Goal: Task Accomplishment & Management: Use online tool/utility

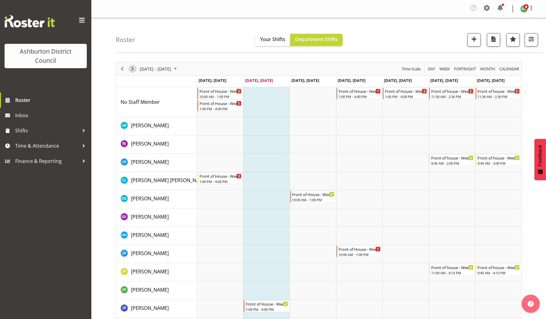
click at [131, 69] on span "Next" at bounding box center [132, 69] width 7 height 8
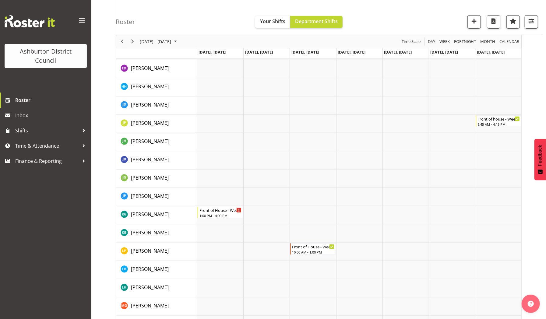
scroll to position [167, 0]
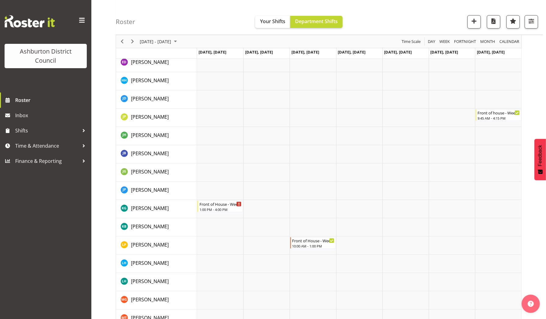
click at [293, 180] on td "Timeline Week of September 16, 2025" at bounding box center [313, 173] width 46 height 18
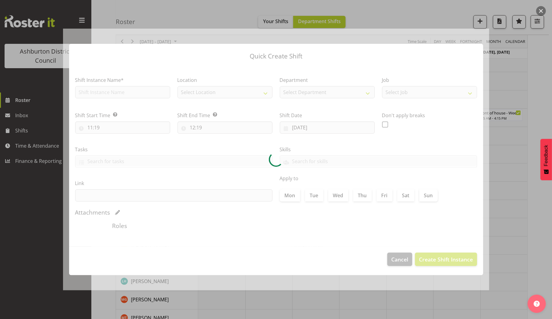
type input "[DATE]"
checkbox input "true"
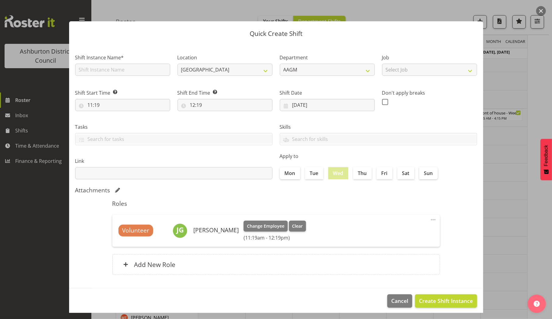
click at [509, 173] on div at bounding box center [276, 159] width 552 height 319
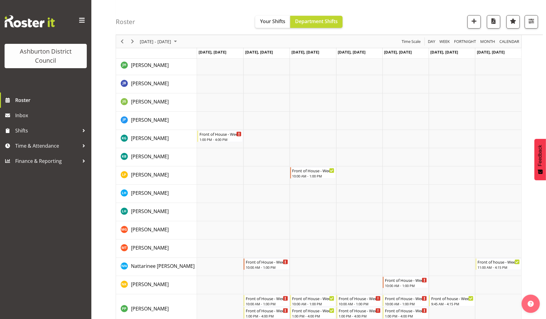
scroll to position [0, 0]
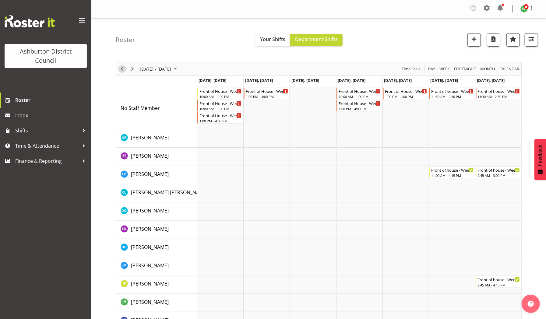
click at [121, 69] on span "Previous" at bounding box center [121, 69] width 7 height 8
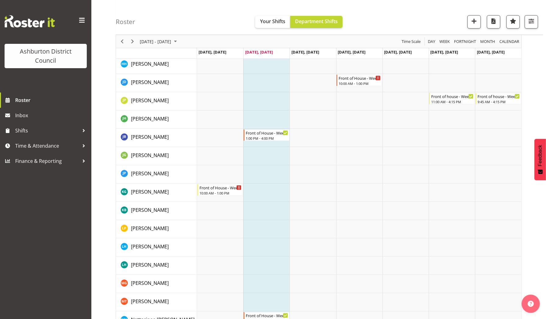
scroll to position [183, 0]
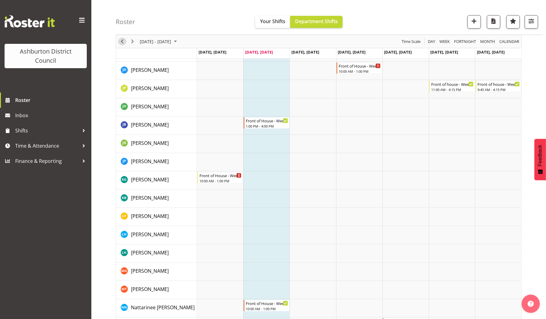
click at [123, 40] on span "Previous" at bounding box center [121, 42] width 7 height 8
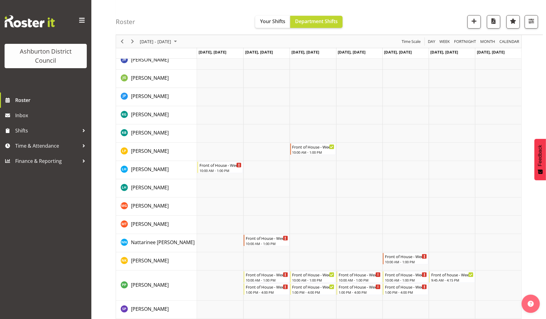
scroll to position [326, 0]
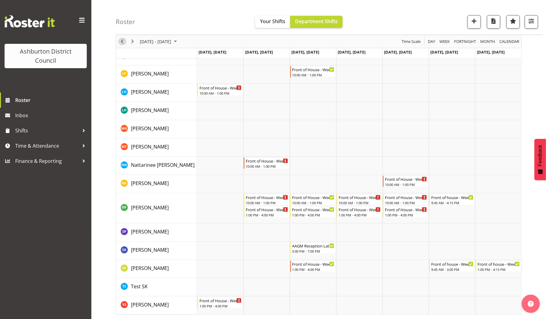
click at [121, 41] on span "Previous" at bounding box center [121, 42] width 7 height 8
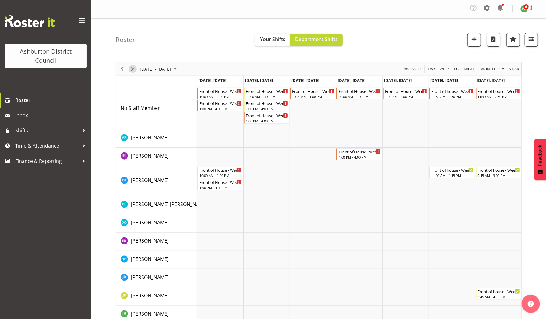
click at [133, 69] on span "Next" at bounding box center [132, 69] width 7 height 8
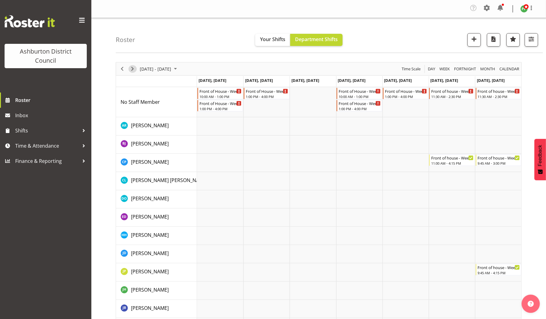
click at [133, 69] on span "Next" at bounding box center [132, 69] width 7 height 8
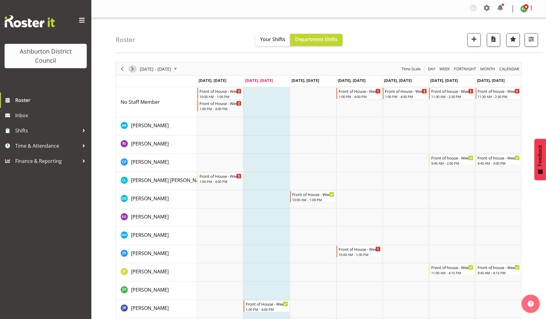
click at [130, 69] on span "Next" at bounding box center [132, 69] width 7 height 8
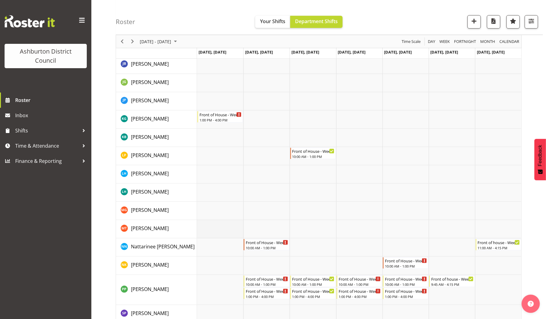
scroll to position [239, 0]
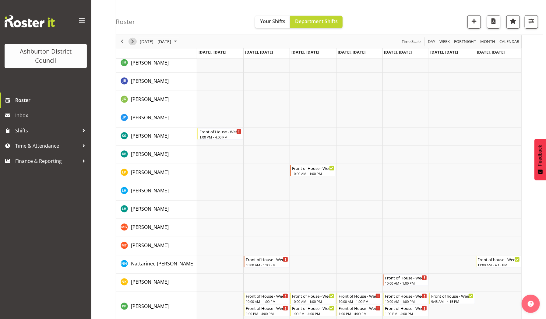
click at [131, 39] on span "Next" at bounding box center [132, 42] width 7 height 8
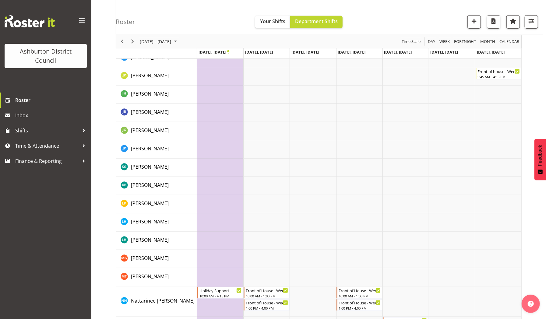
scroll to position [350, 0]
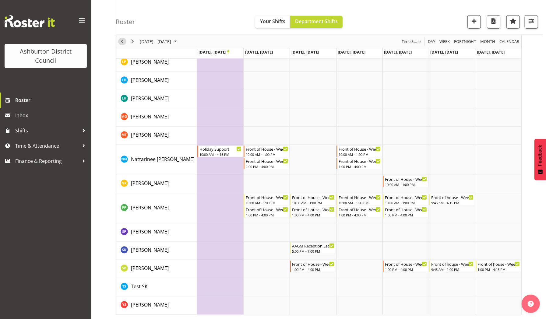
click at [122, 41] on span "Previous" at bounding box center [121, 42] width 7 height 8
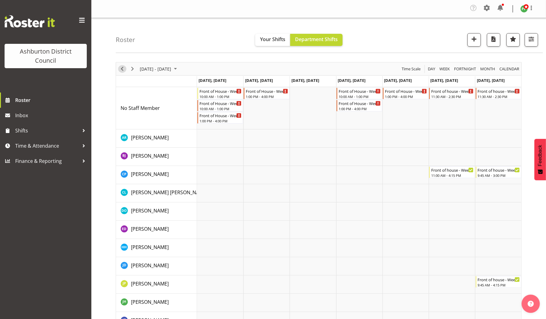
click at [123, 69] on span "Previous" at bounding box center [121, 69] width 7 height 8
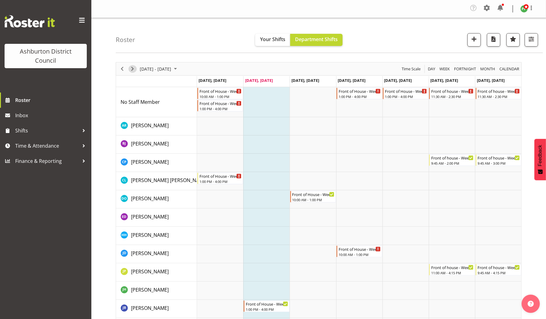
click at [130, 70] on span "Next" at bounding box center [132, 69] width 7 height 8
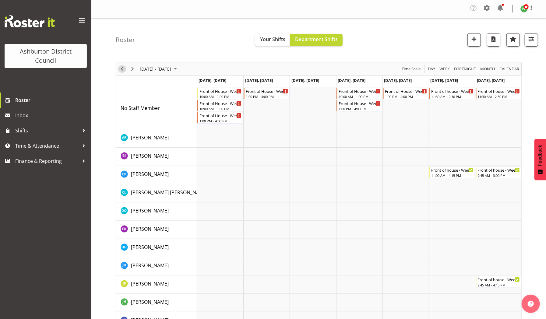
click at [125, 65] on div "Timeline Week of September 16, 2025" at bounding box center [122, 68] width 10 height 13
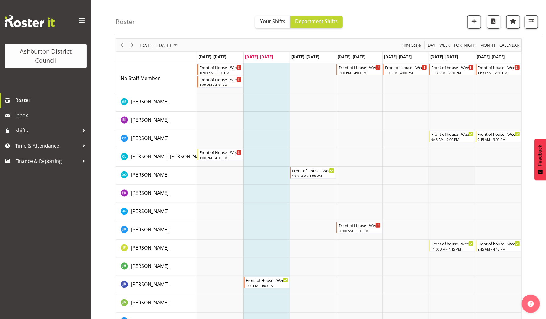
scroll to position [29, 0]
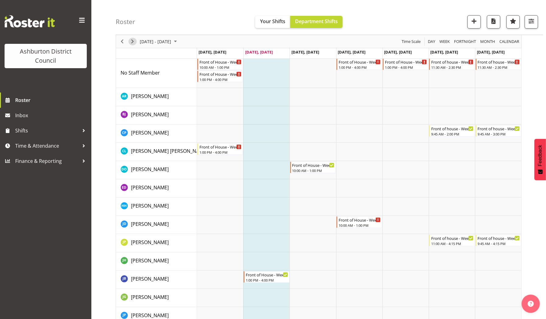
click at [133, 40] on span "Next" at bounding box center [132, 42] width 7 height 8
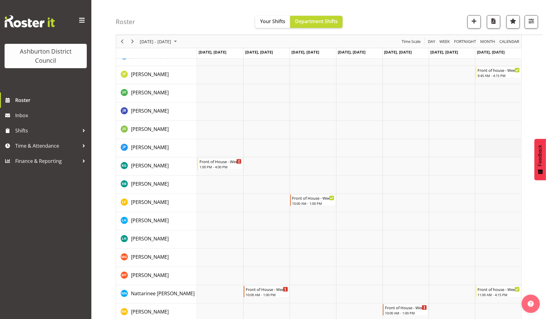
scroll to position [276, 0]
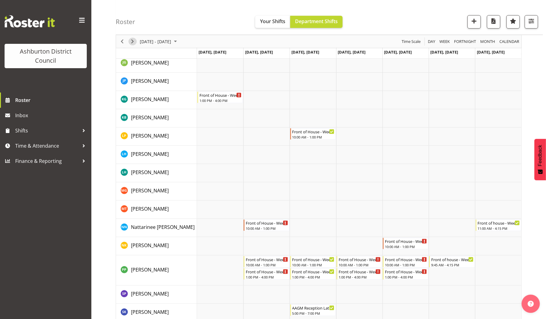
click at [131, 40] on span "Next" at bounding box center [132, 42] width 7 height 8
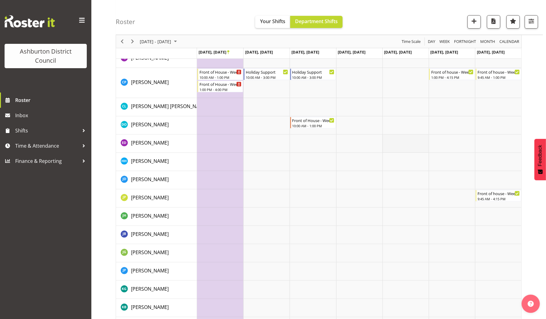
scroll to position [68, 0]
